Goal: Find specific page/section: Find specific page/section

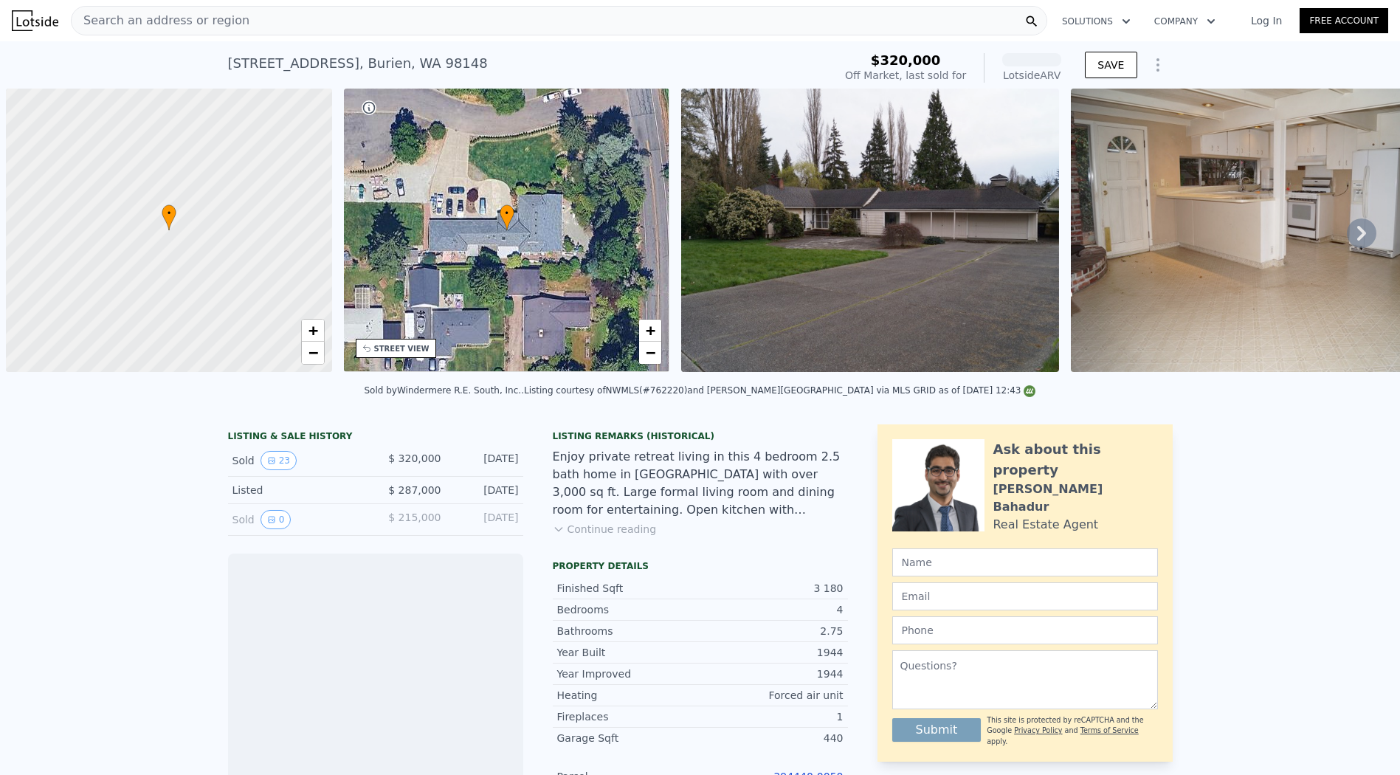
scroll to position [0, 6]
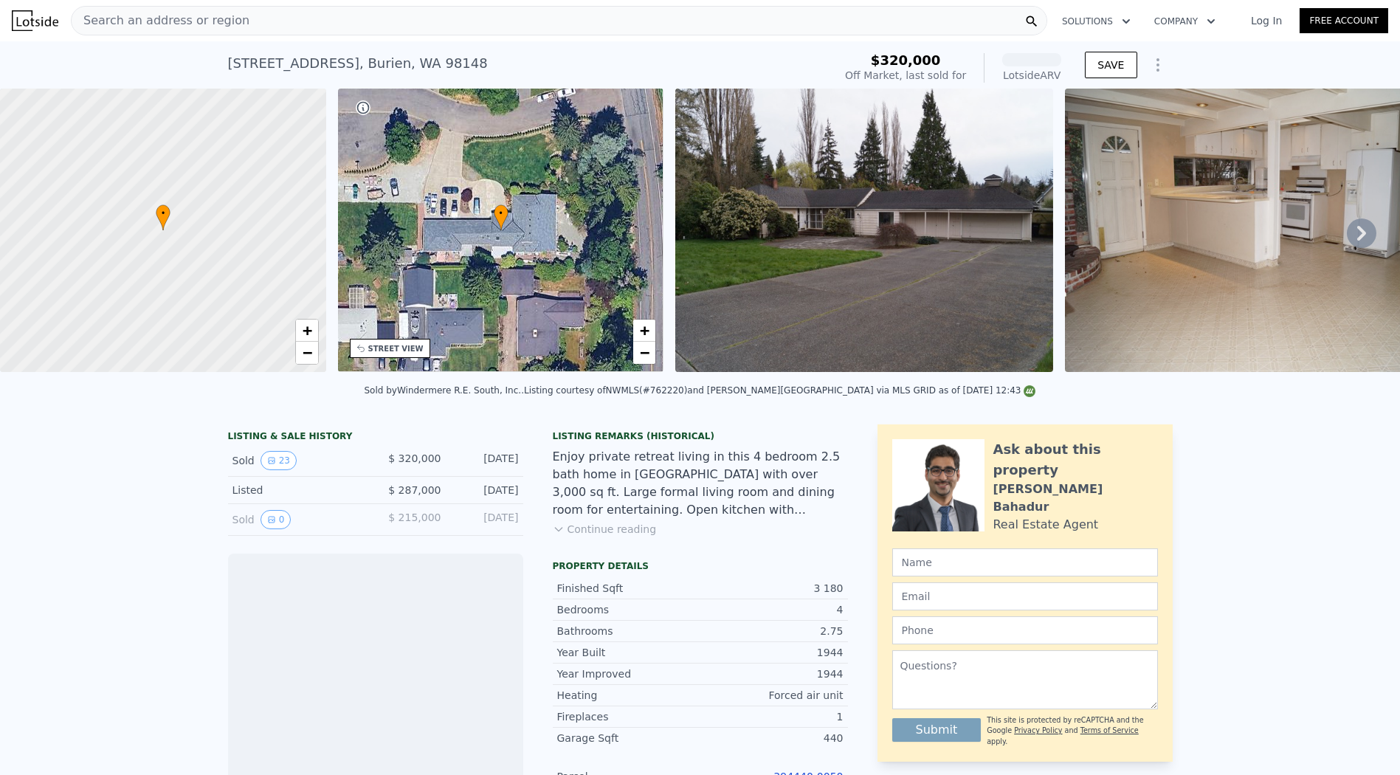
drag, startPoint x: 0, startPoint y: 0, endPoint x: 429, endPoint y: 5, distance: 428.9
click at [429, 5] on div "Search an address or region Solutions Company Open main menu Log In Free Account" at bounding box center [700, 20] width 1377 height 35
click at [414, 18] on div "Search an address or region" at bounding box center [559, 21] width 976 height 30
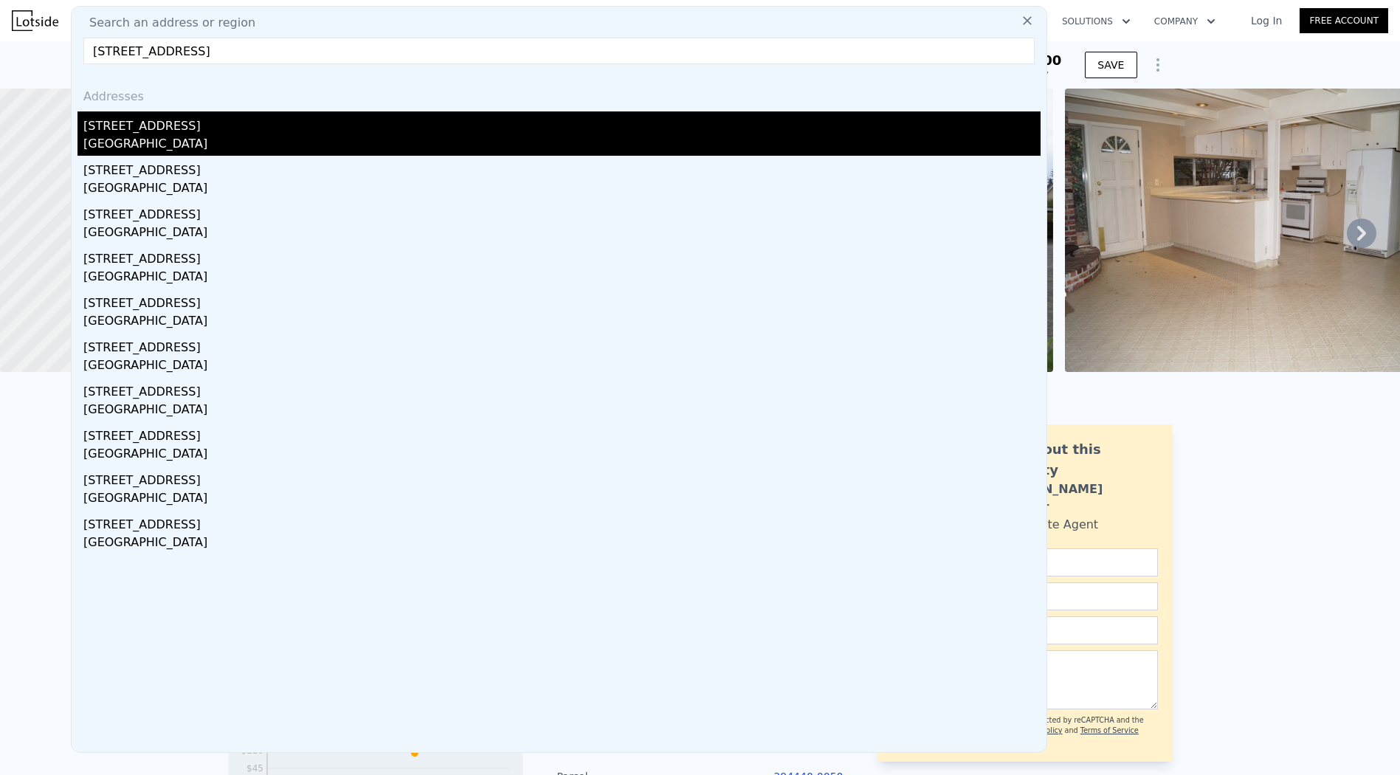
type input "[STREET_ADDRESS]"
click at [356, 128] on div "[STREET_ADDRESS]" at bounding box center [561, 123] width 957 height 24
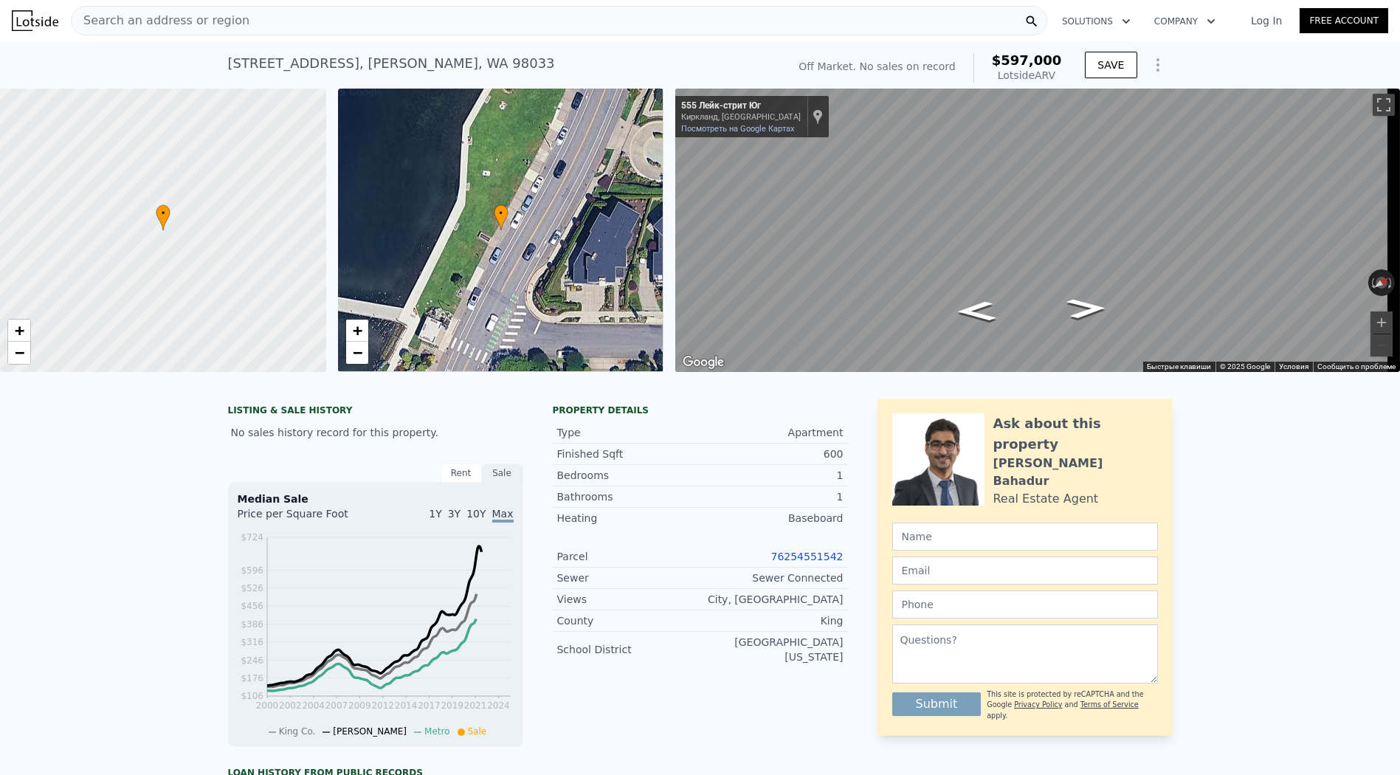
click at [813, 562] on link "76254551542" at bounding box center [807, 557] width 72 height 12
click at [228, 64] on div "[STREET_ADDRESS]" at bounding box center [391, 63] width 327 height 21
click at [322, 26] on div "Search an address or region" at bounding box center [559, 21] width 976 height 30
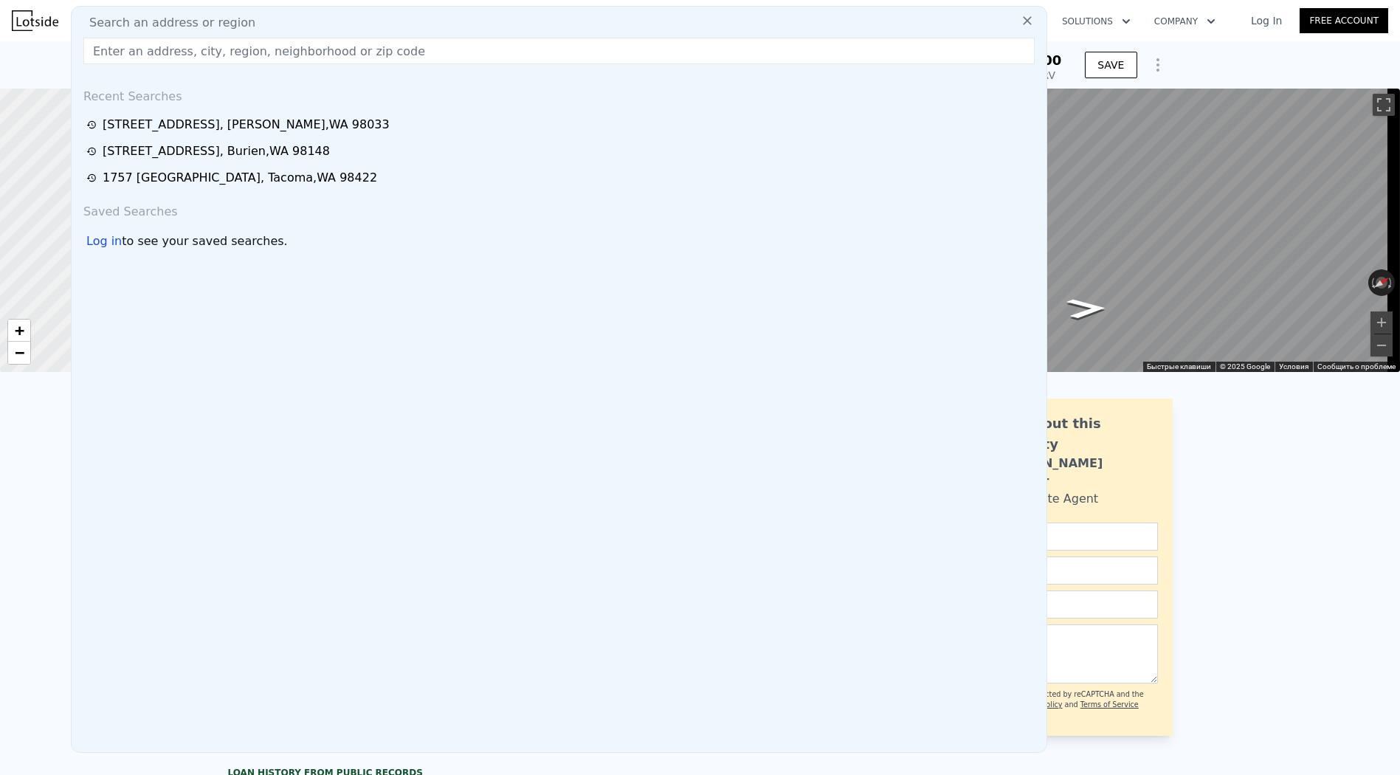
type input "Please have engineer of record stamp the revised field revision drawings as thi…"
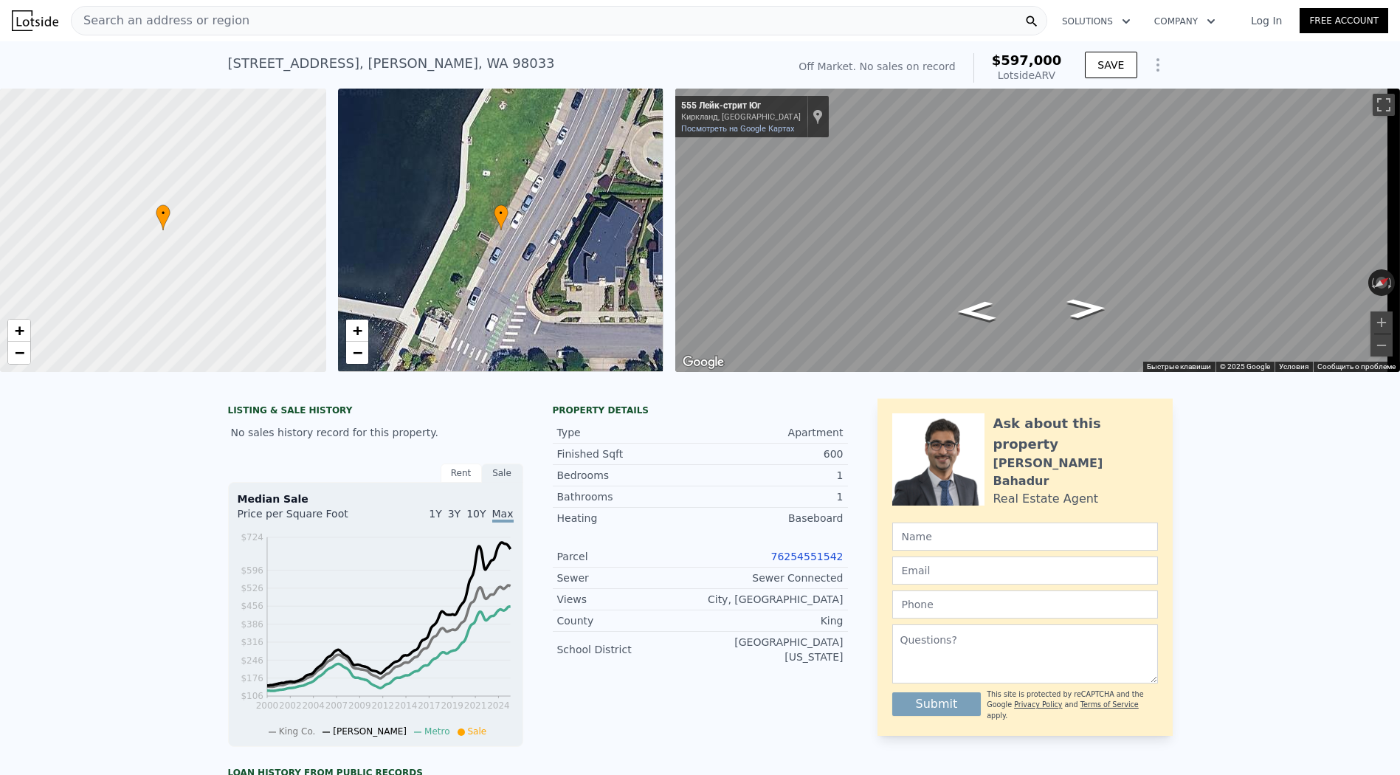
click at [1216, 53] on div "[STREET_ADDRESS] No sales on record (~ARV $597k ) Off Market. No sales on recor…" at bounding box center [700, 64] width 1400 height 47
drag, startPoint x: 223, startPoint y: 65, endPoint x: 320, endPoint y: 70, distance: 97.6
click at [320, 70] on div "[STREET_ADDRESS] No sales on record (~ARV $597k ) Off Market. No sales on recor…" at bounding box center [700, 64] width 1400 height 47
copy div "[STREET_ADDRESS]"
click at [330, 24] on div "Search an address or region" at bounding box center [559, 21] width 976 height 30
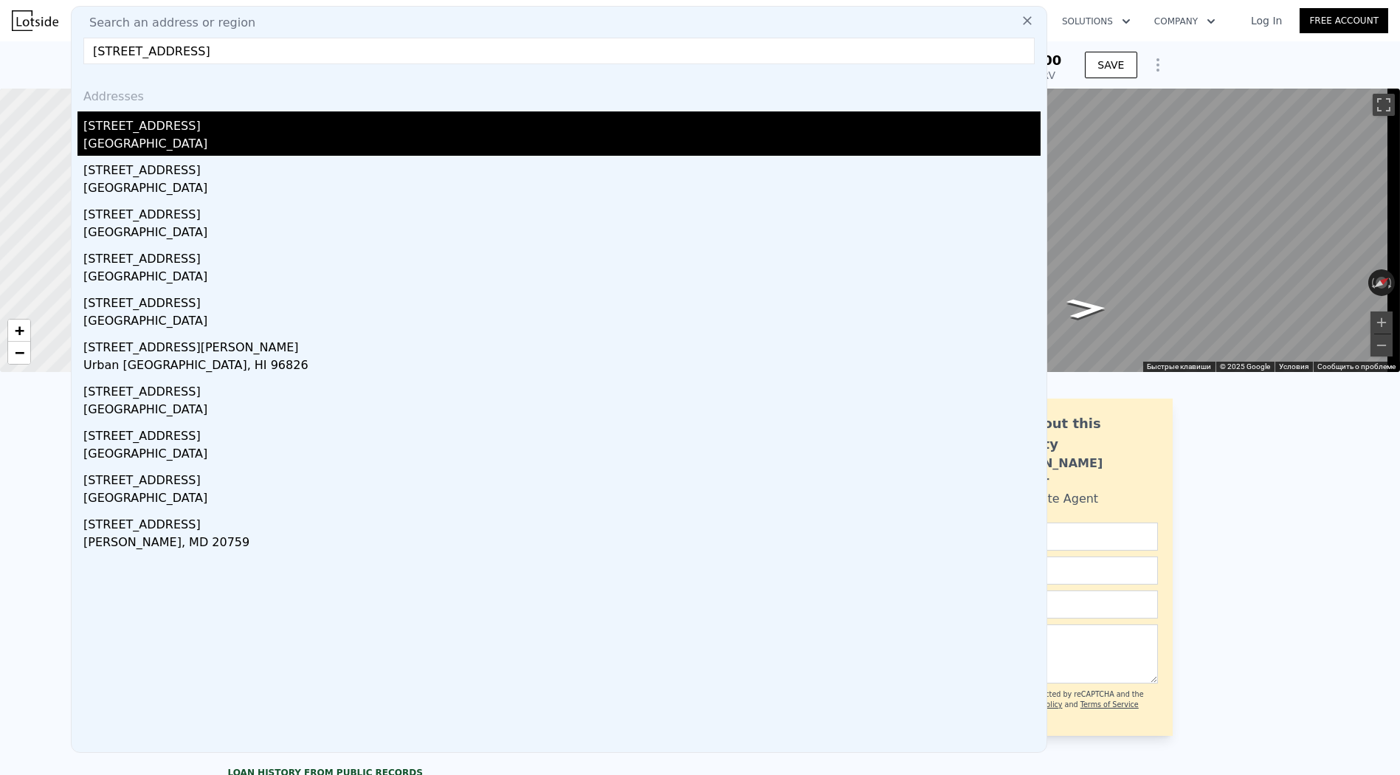
type input "[STREET_ADDRESS]"
click at [229, 120] on div "[STREET_ADDRESS]" at bounding box center [561, 123] width 957 height 24
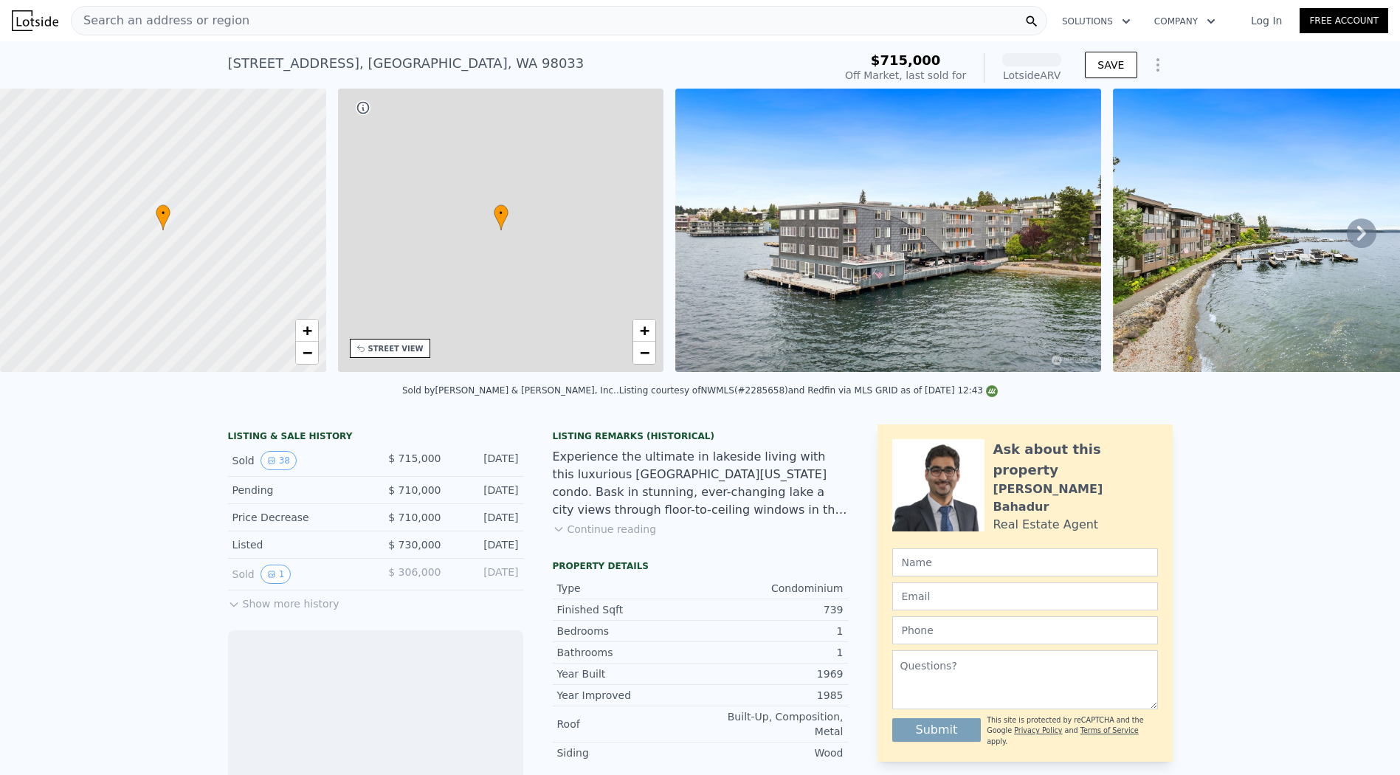
click at [418, 340] on div "• + − STREET VIEW" at bounding box center [501, 233] width 326 height 289
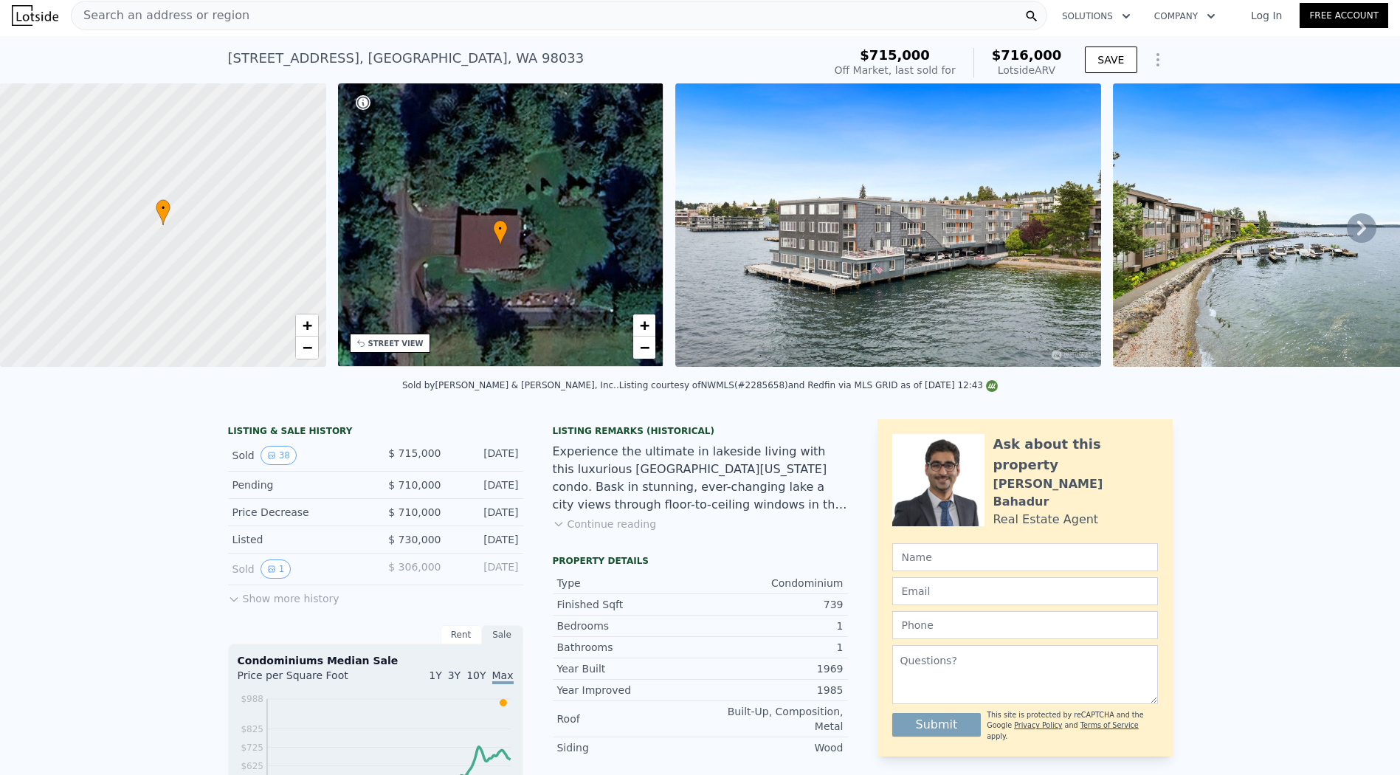
scroll to position [246, 0]
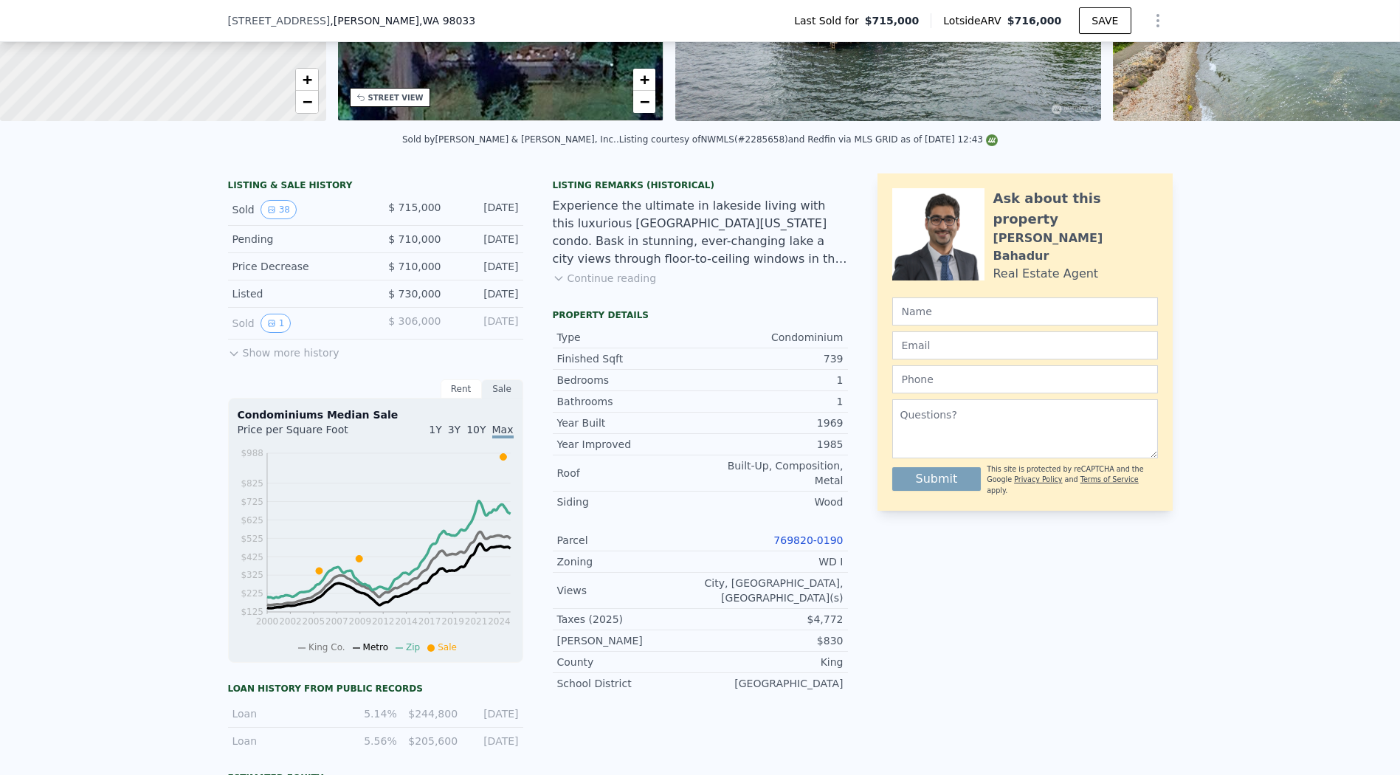
click at [816, 538] on link "769820-0190" at bounding box center [808, 540] width 69 height 12
